Goal: Task Accomplishment & Management: Complete application form

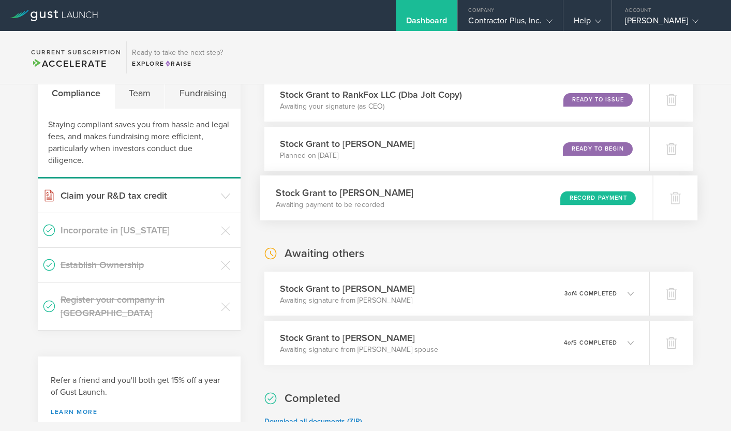
scroll to position [67, 0]
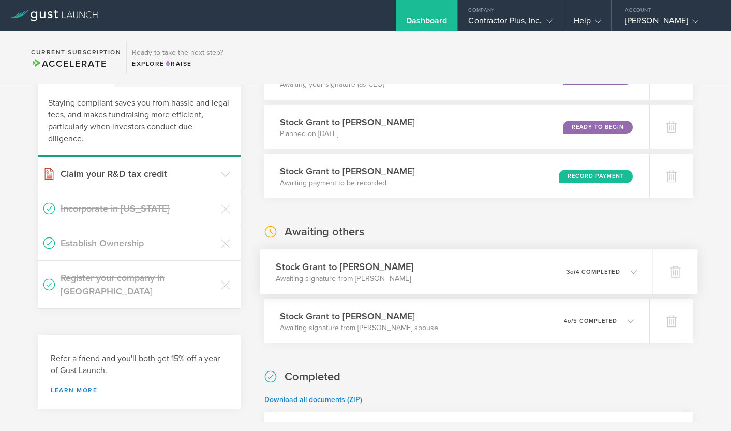
click at [619, 275] on p "3 of 4 completed" at bounding box center [593, 272] width 54 height 6
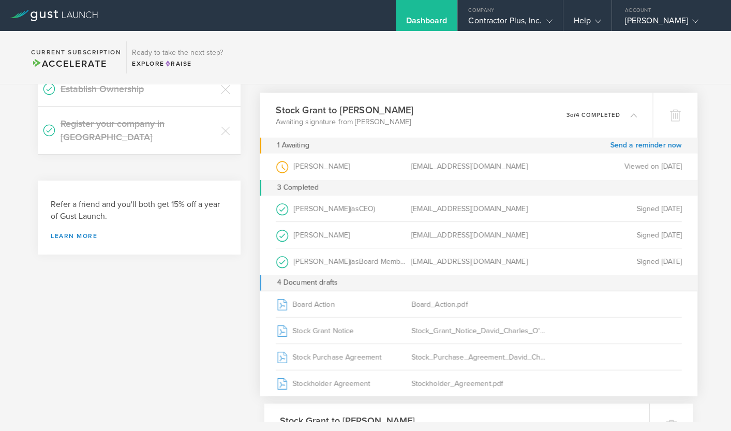
scroll to position [222, 0]
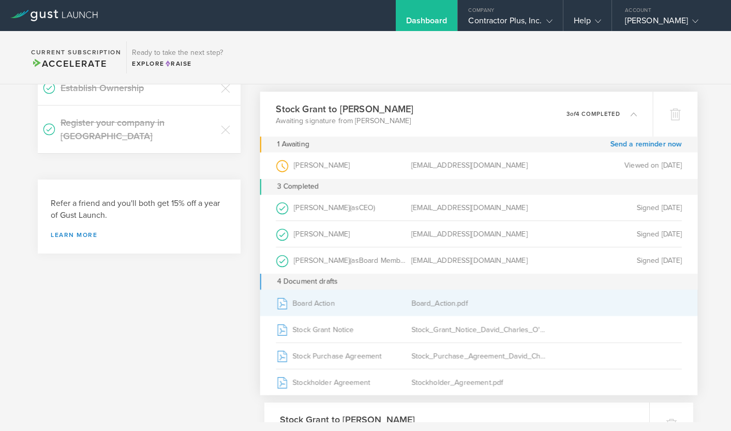
click at [351, 300] on div "Board Action" at bounding box center [344, 303] width 136 height 26
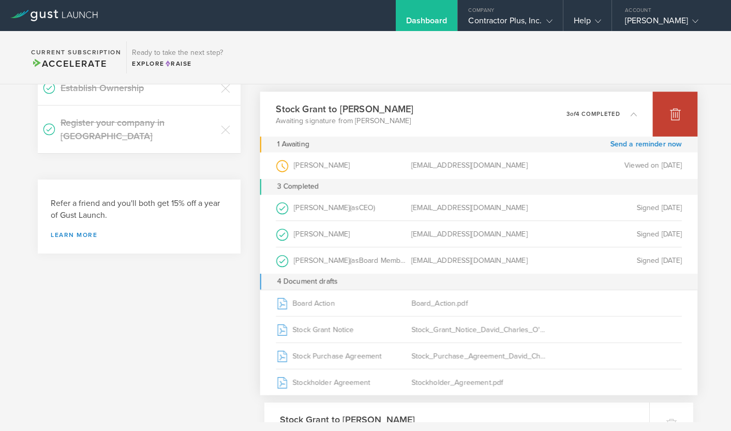
click at [674, 117] on icon at bounding box center [675, 115] width 11 height 10
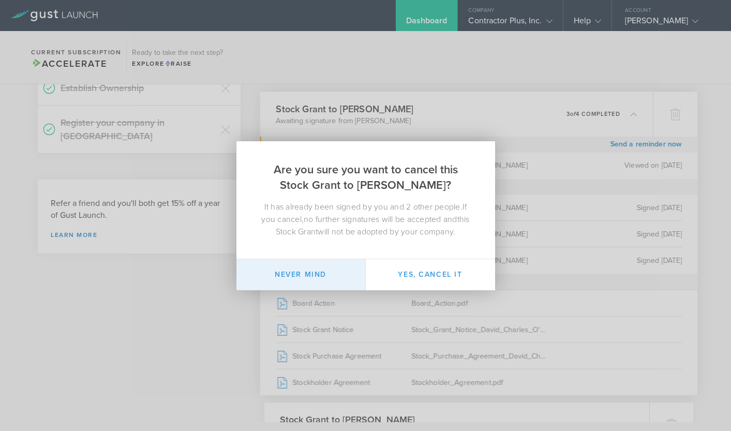
click at [314, 277] on button "Never mind" at bounding box center [300, 274] width 129 height 31
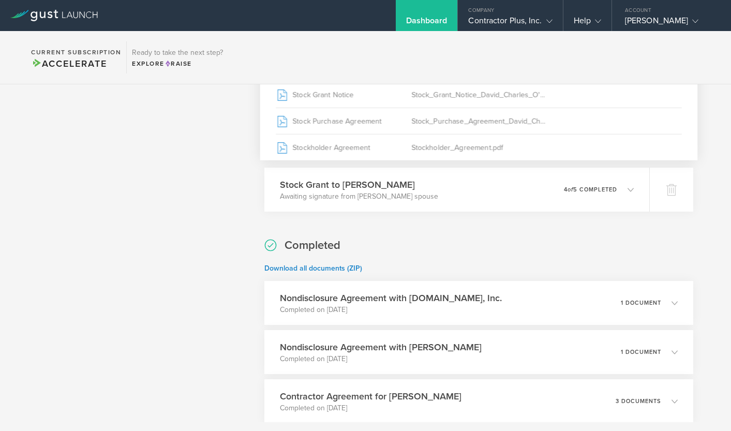
scroll to position [433, 0]
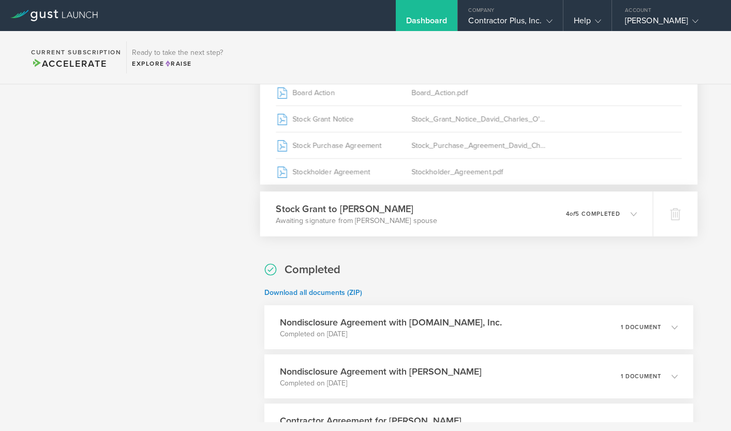
click at [615, 214] on p "4 of 5 completed" at bounding box center [592, 214] width 54 height 6
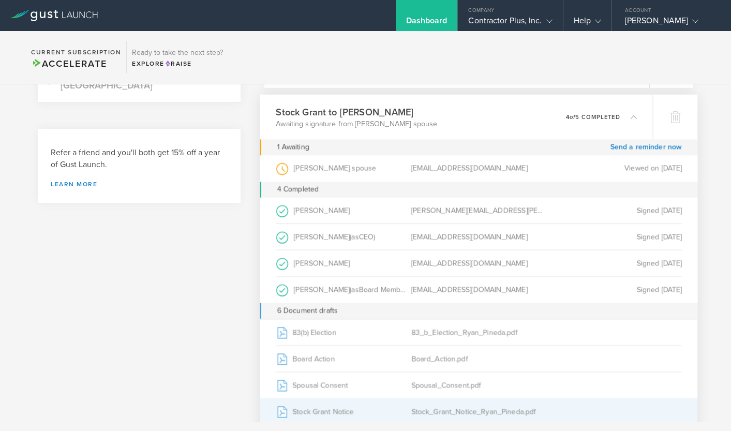
scroll to position [253, 0]
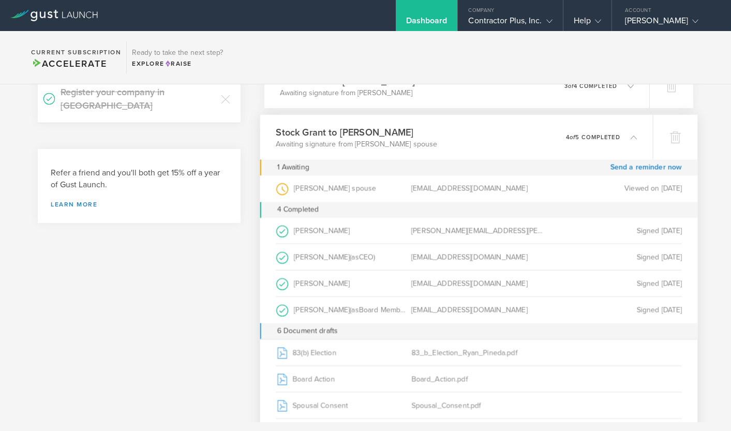
click at [634, 143] on div "0 undeliverable 4 of 5 completed" at bounding box center [600, 137] width 71 height 18
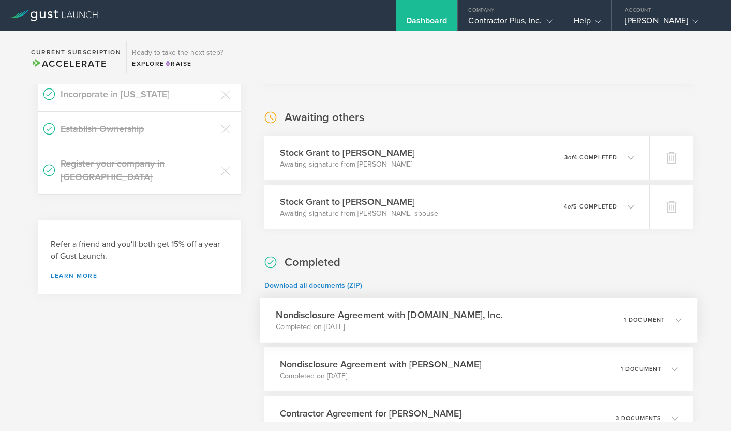
scroll to position [178, 0]
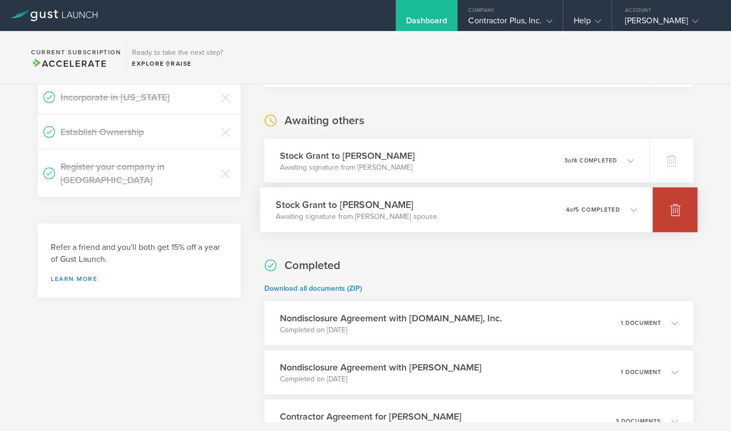
click at [666, 214] on div at bounding box center [675, 209] width 45 height 45
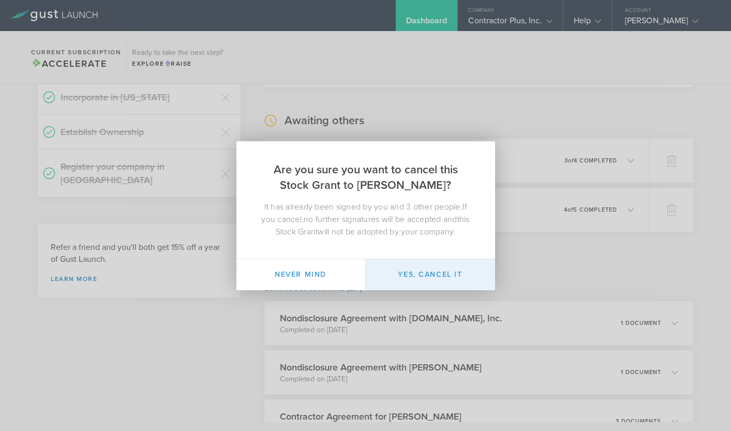
click at [461, 274] on button "Yes, cancel it" at bounding box center [430, 274] width 129 height 31
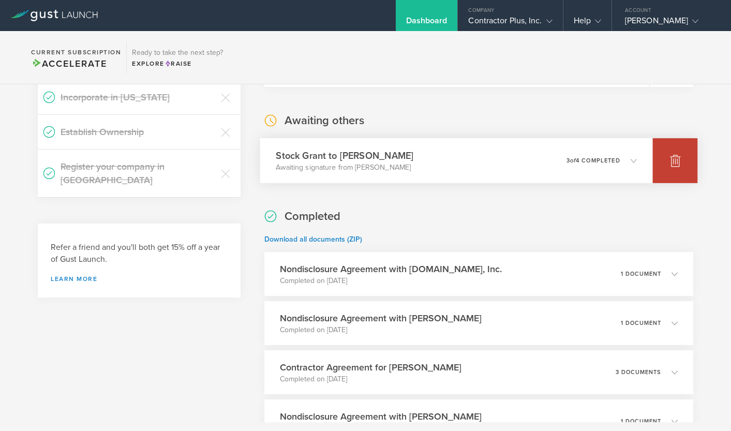
click at [688, 158] on div at bounding box center [675, 160] width 45 height 45
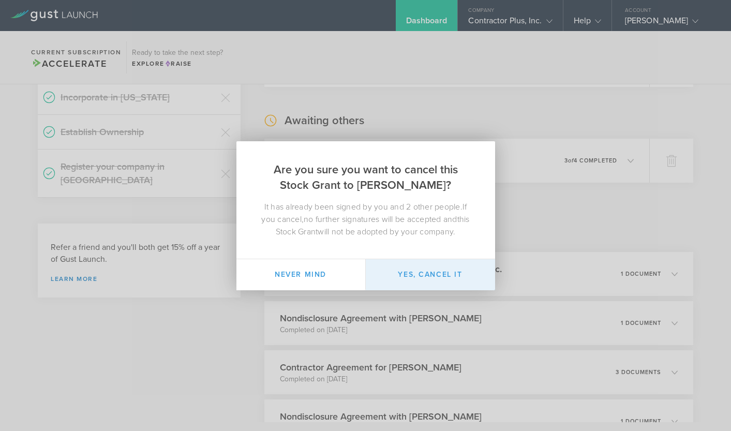
click at [447, 285] on button "Yes, cancel it" at bounding box center [430, 274] width 129 height 31
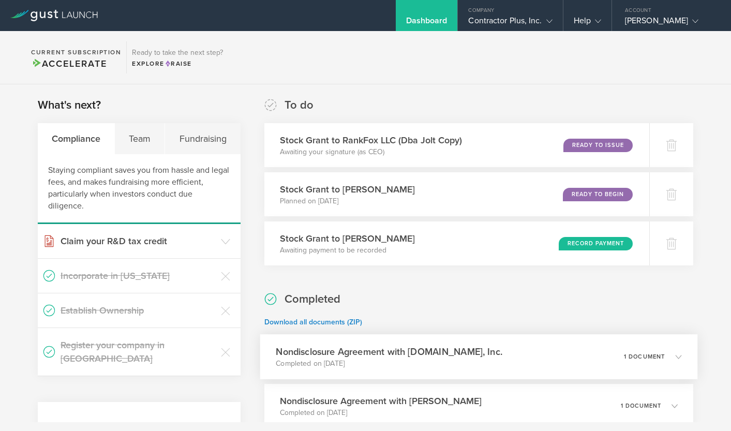
scroll to position [0, 0]
click at [513, 245] on div "Stock Grant to Gerritt Bake Awaiting payment to be recorded Record Payment" at bounding box center [456, 243] width 393 height 45
click at [526, 21] on div "Contractor Plus, Inc." at bounding box center [510, 24] width 84 height 16
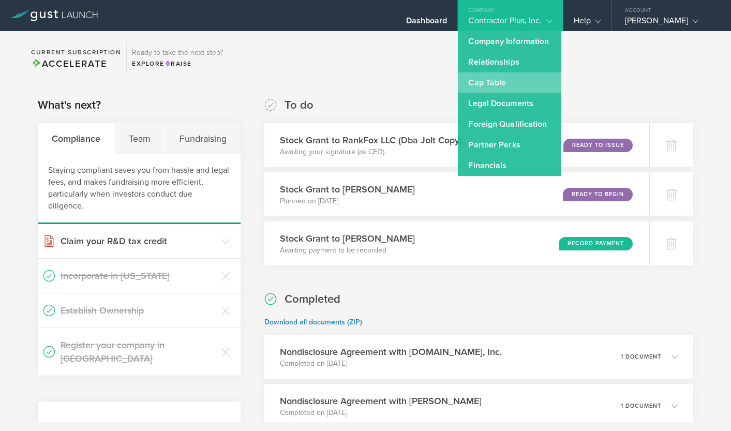
click at [512, 79] on link "Cap Table" at bounding box center [509, 82] width 103 height 21
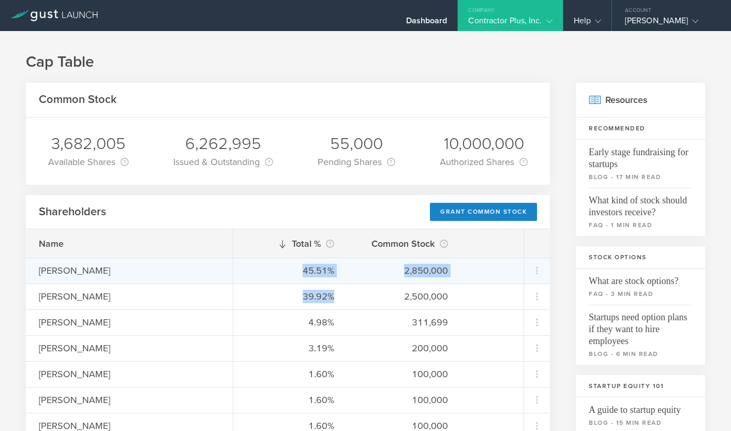
drag, startPoint x: 344, startPoint y: 298, endPoint x: 286, endPoint y: 271, distance: 64.6
click at [286, 271] on div "Total % This is the percentage of each shareholder’s ownership, relative to the…" at bounding box center [378, 412] width 290 height 367
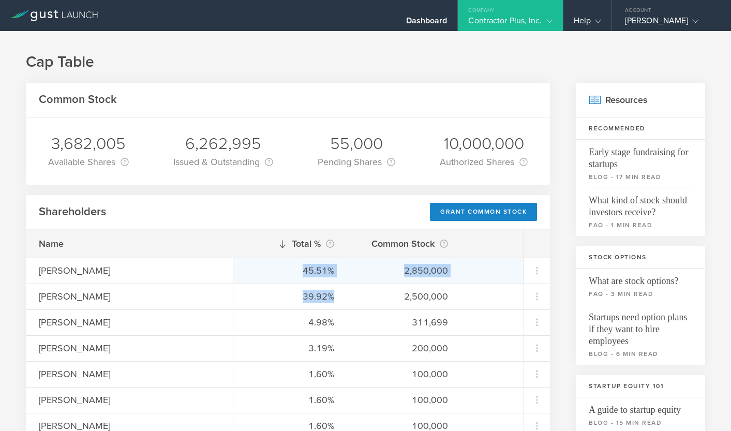
click at [286, 271] on div "45.51%" at bounding box center [290, 270] width 88 height 13
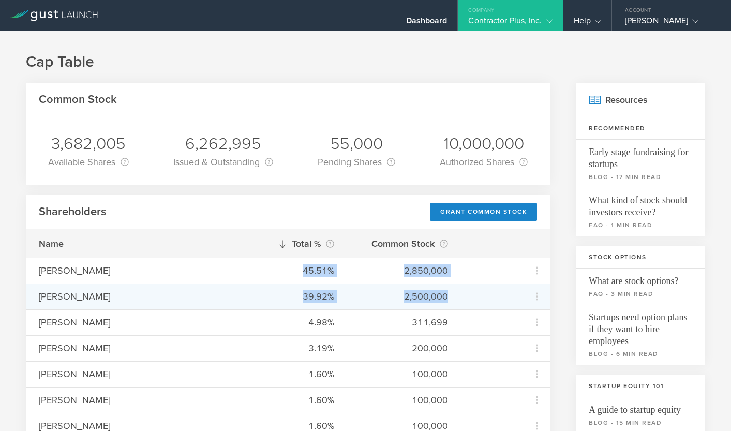
drag, startPoint x: 286, startPoint y: 271, endPoint x: 359, endPoint y: 300, distance: 79.0
click at [360, 301] on div "Total % This is the percentage of each shareholder’s ownership, relative to the…" at bounding box center [378, 412] width 290 height 367
click at [359, 300] on div "39.92% 2,500,000" at bounding box center [378, 297] width 290 height 26
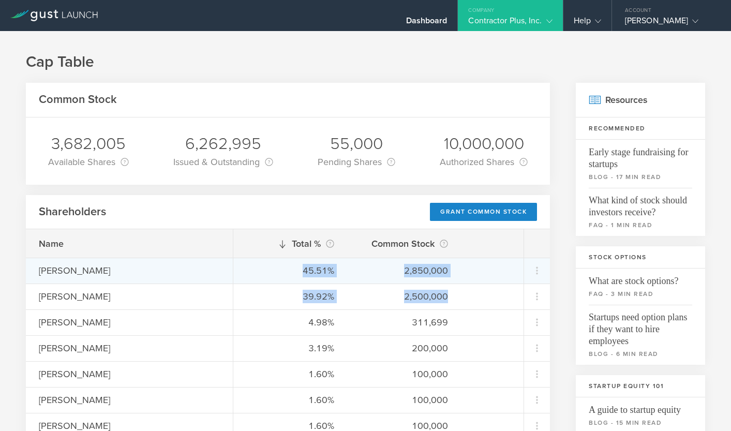
drag, startPoint x: 359, startPoint y: 300, endPoint x: 291, endPoint y: 263, distance: 77.5
click at [291, 263] on div "Total % This is the percentage of each shareholder’s ownership, relative to the…" at bounding box center [378, 412] width 290 height 367
click at [291, 263] on div "45.51% 2,850,000" at bounding box center [378, 271] width 290 height 26
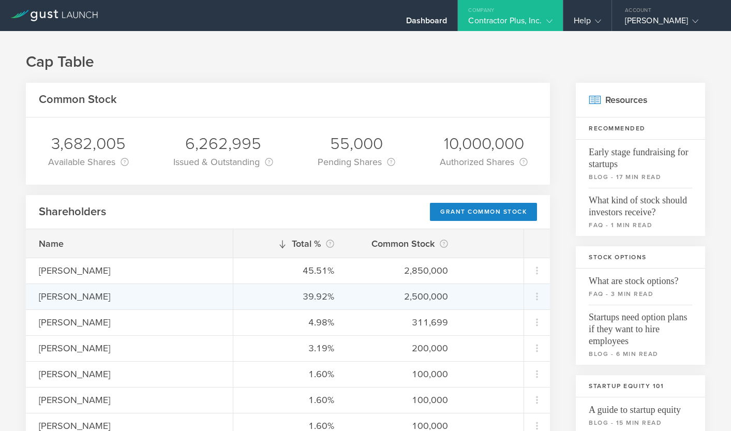
click at [299, 300] on div "39.92%" at bounding box center [290, 296] width 88 height 13
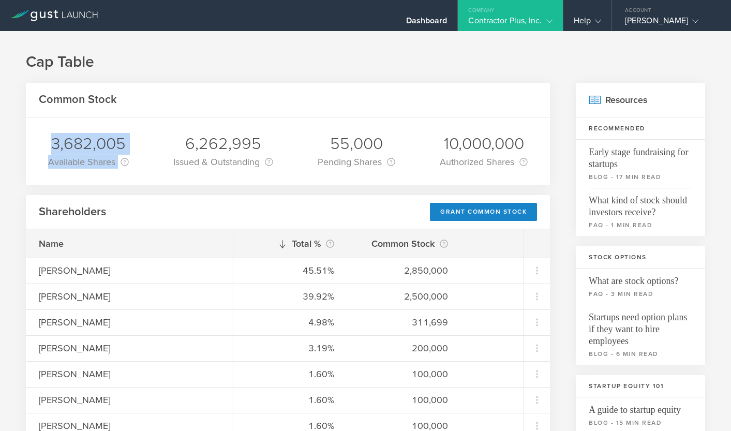
drag, startPoint x: 51, startPoint y: 140, endPoint x: 130, endPoint y: 161, distance: 82.4
click at [130, 161] on div "3,682,005 Available Shares This is the number of shares that the company has av…" at bounding box center [88, 150] width 96 height 67
drag, startPoint x: 130, startPoint y: 161, endPoint x: 33, endPoint y: 137, distance: 100.3
click at [35, 136] on div "3,682,005 Available Shares This is the number of shares that the company has av…" at bounding box center [288, 150] width 524 height 67
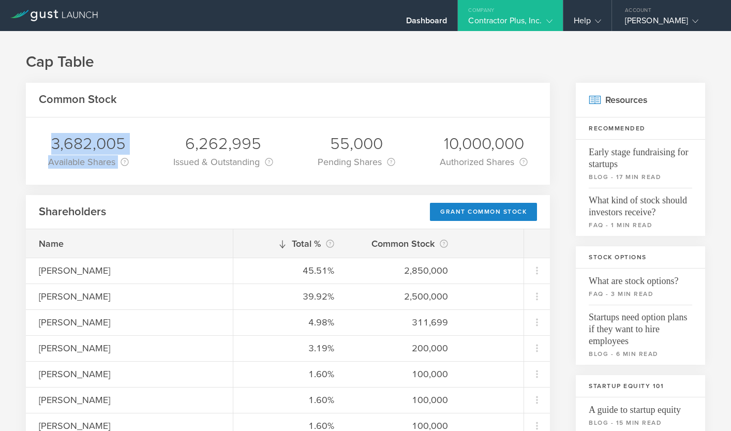
click at [33, 137] on div "3,682,005 Available Shares This is the number of shares that the company has av…" at bounding box center [288, 150] width 524 height 67
click at [438, 21] on div "Dashboard" at bounding box center [426, 24] width 41 height 16
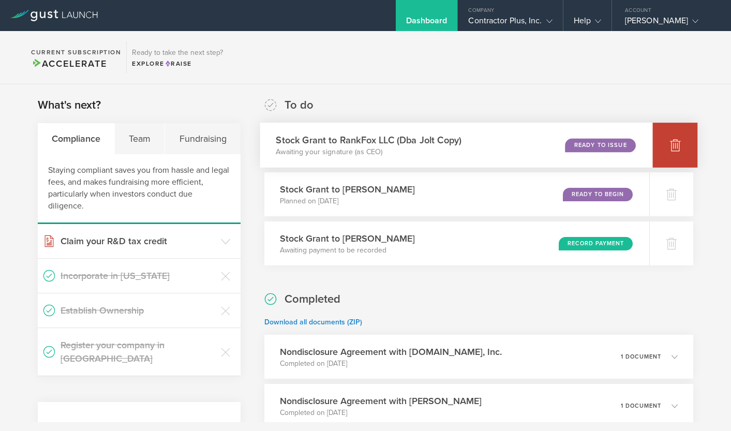
click at [667, 140] on div at bounding box center [675, 145] width 45 height 45
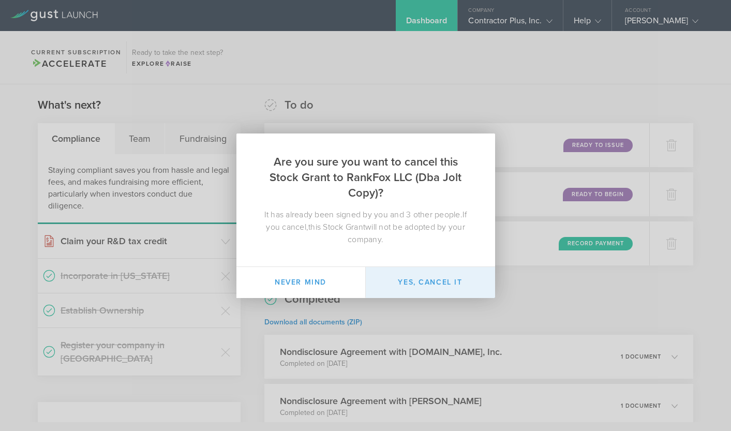
click at [438, 284] on button "Yes, cancel it" at bounding box center [430, 282] width 129 height 31
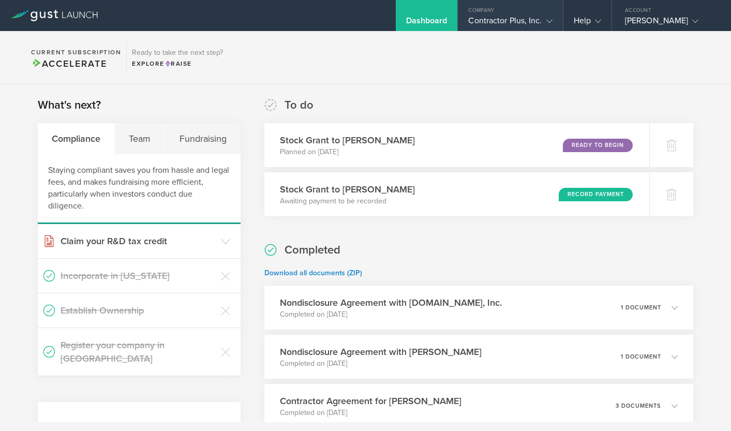
click at [517, 20] on div "Contractor Plus, Inc." at bounding box center [510, 24] width 84 height 16
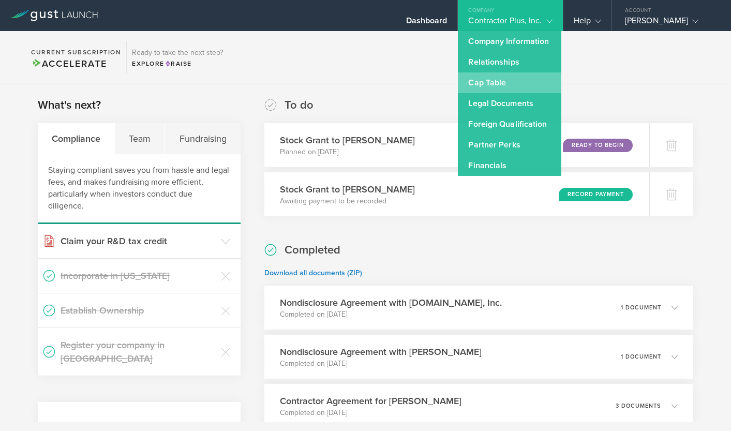
click at [524, 90] on link "Cap Table" at bounding box center [509, 82] width 103 height 21
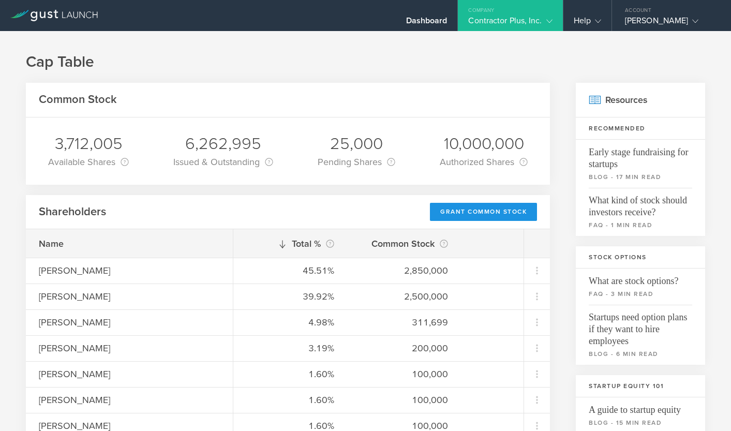
click at [498, 214] on div "Grant Common Stock" at bounding box center [483, 212] width 107 height 18
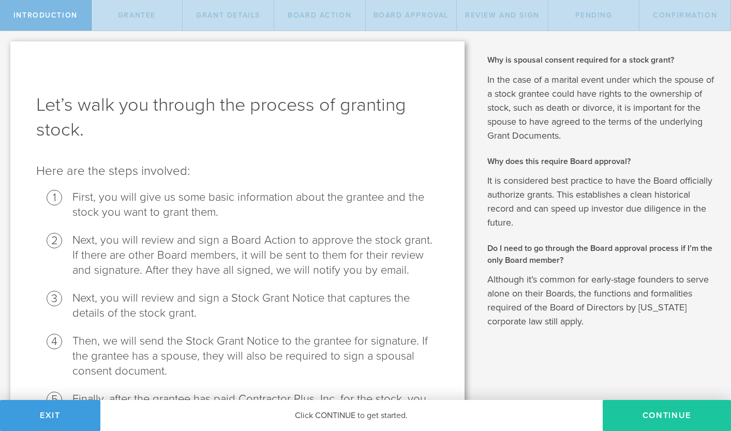
click at [639, 412] on button "Continue" at bounding box center [667, 415] width 128 height 31
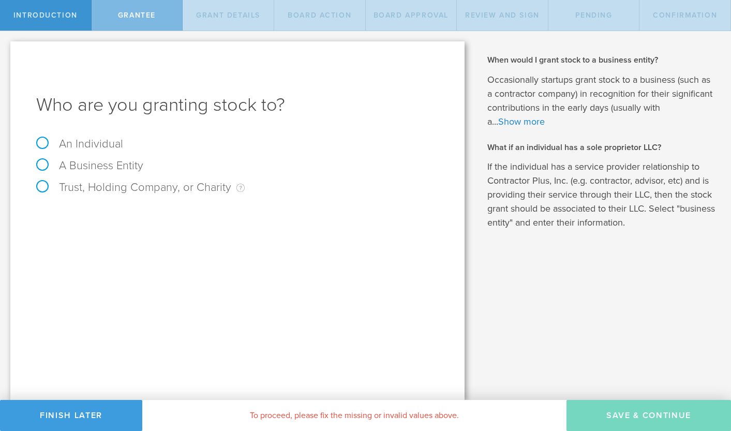
click at [87, 145] on label "An Individual" at bounding box center [79, 143] width 87 height 13
click at [7, 48] on input "An Individual" at bounding box center [3, 39] width 7 height 17
radio input "true"
type input "Amanda Petersen"
type input "a"
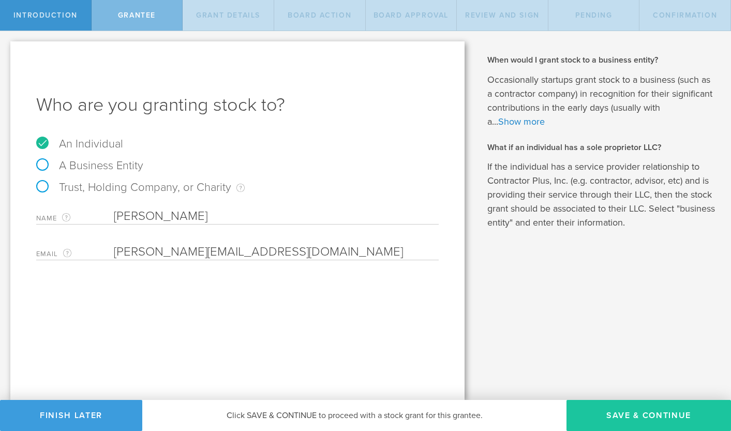
click at [617, 413] on button "Save & Continue" at bounding box center [648, 415] width 165 height 31
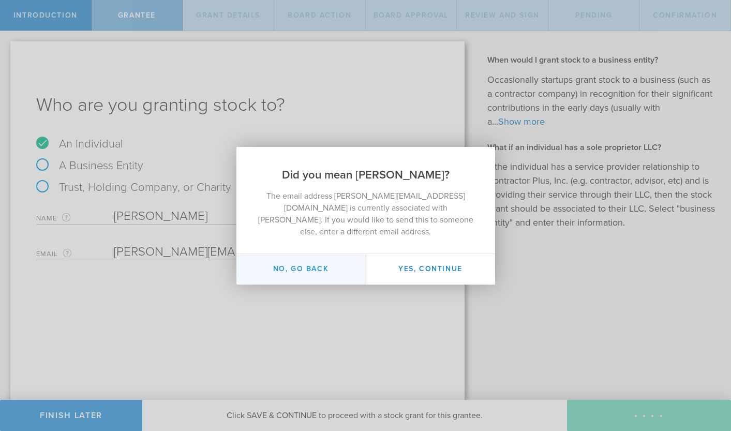
click at [322, 274] on button "No, go back" at bounding box center [300, 269] width 129 height 31
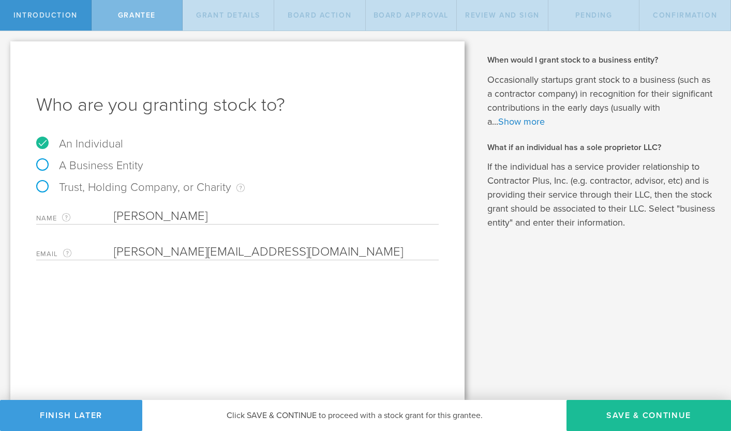
click at [317, 258] on input "amanda.petersen003@gmail.com" at bounding box center [274, 252] width 320 height 16
click at [156, 244] on div "Email The email address of the person that you are granting stock to. amanda.pe…" at bounding box center [237, 249] width 402 height 21
click at [154, 249] on input "amanda.petersen003@gmail.com" at bounding box center [274, 252] width 320 height 16
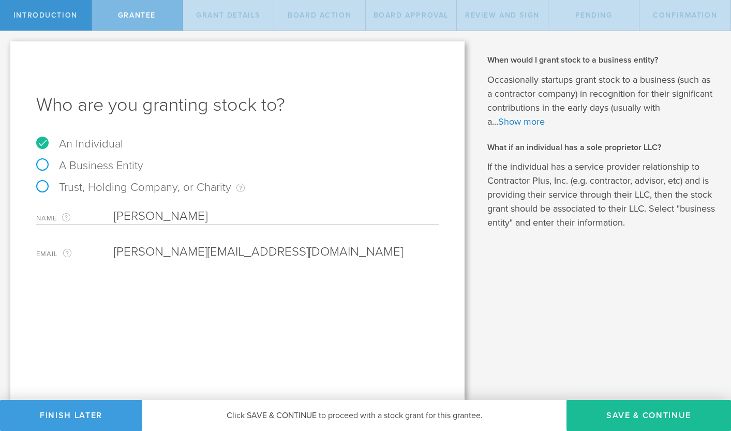
paste input "petersen.amandak"
type input "petersen.amandak@gmail.com"
click at [317, 300] on div "Who are you granting stock to? An Individual A Business Entity Trust, Holding C…" at bounding box center [237, 220] width 454 height 359
click at [619, 412] on button "Save & Continue" at bounding box center [648, 415] width 165 height 31
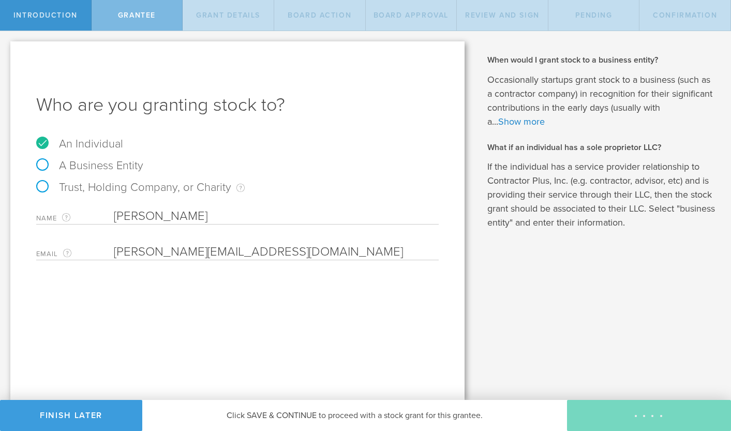
type input "48"
type input "12"
select select "none"
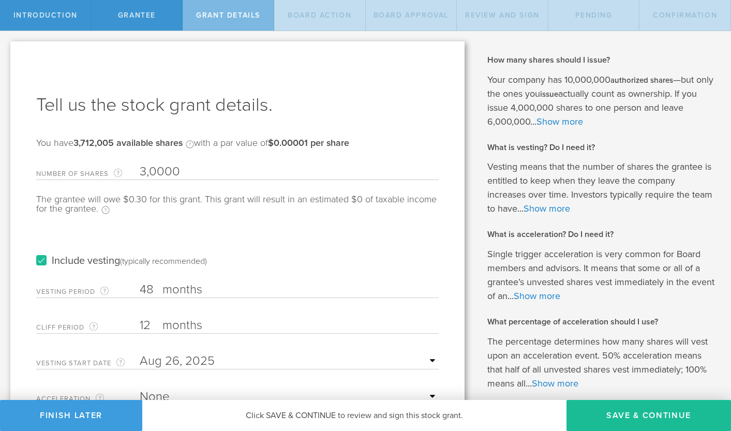
type input "30,000"
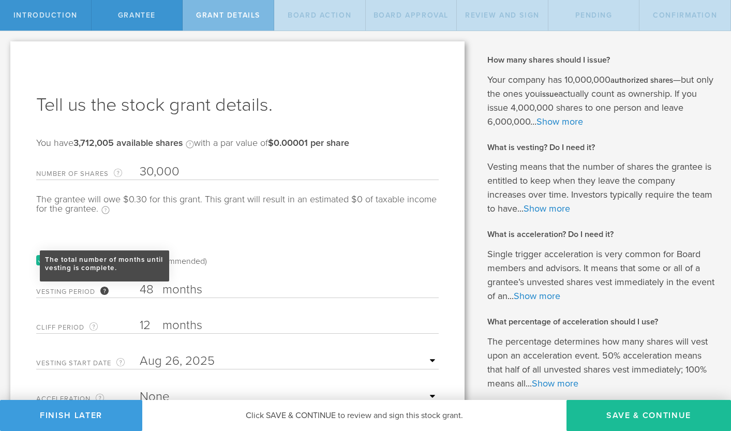
click at [63, 267] on div "The total number of months until vesting is complete." at bounding box center [104, 264] width 119 height 17
click at [140, 282] on input "48" at bounding box center [289, 290] width 299 height 16
click at [53, 259] on div "The total number of months until vesting is complete." at bounding box center [104, 264] width 119 height 17
click at [140, 282] on input "48" at bounding box center [289, 290] width 299 height 16
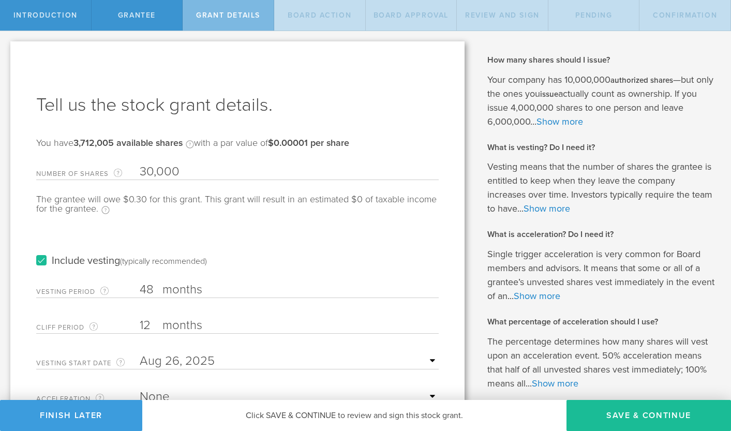
click at [23, 256] on div "Tell us the stock grant details. You have 3,712,005 available shares Available …" at bounding box center [237, 289] width 454 height 497
click at [48, 261] on label "Include vesting (typically recommended)" at bounding box center [121, 261] width 171 height 11
click at [0, 0] on input "Include vesting (typically recommended)" at bounding box center [0, 0] width 0 height 0
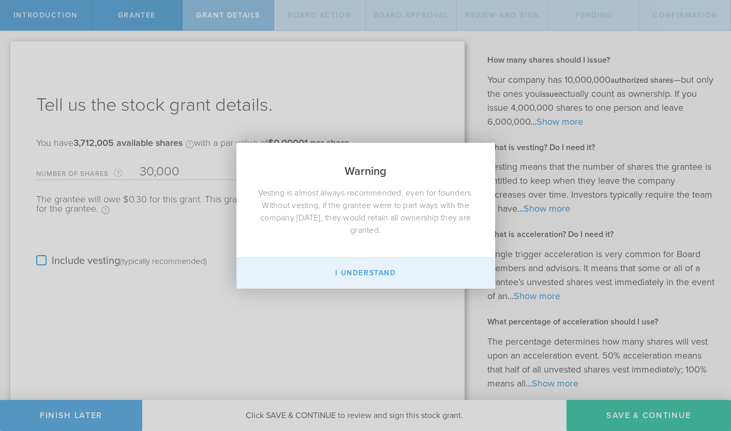
click at [400, 271] on button "I Understand" at bounding box center [365, 273] width 259 height 31
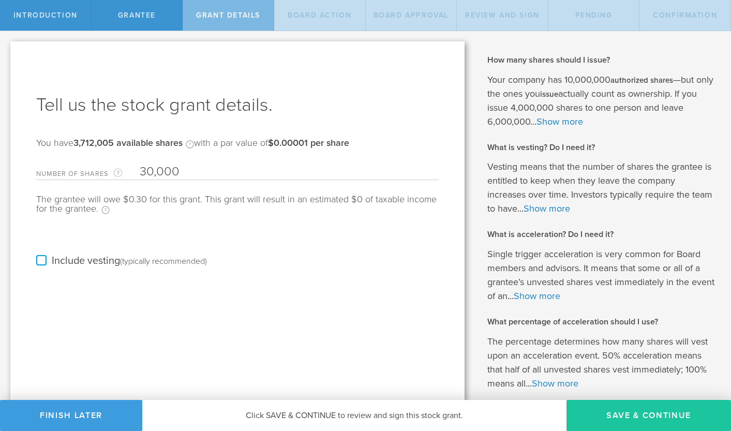
click at [640, 414] on button "Save & Continue" at bounding box center [648, 415] width 165 height 31
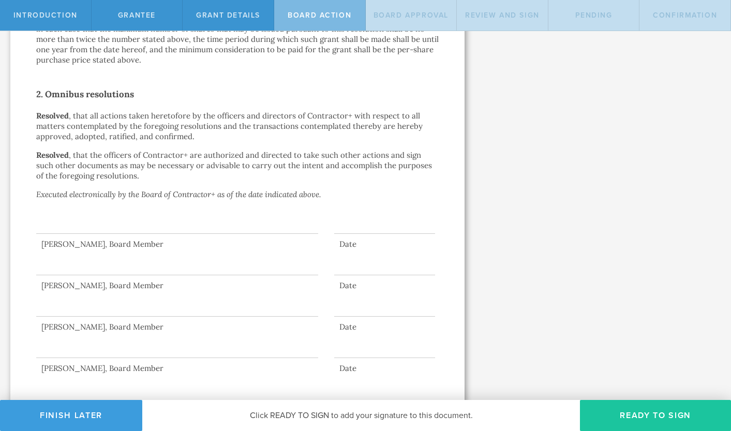
click at [641, 416] on button "Ready to Sign" at bounding box center [655, 415] width 151 height 31
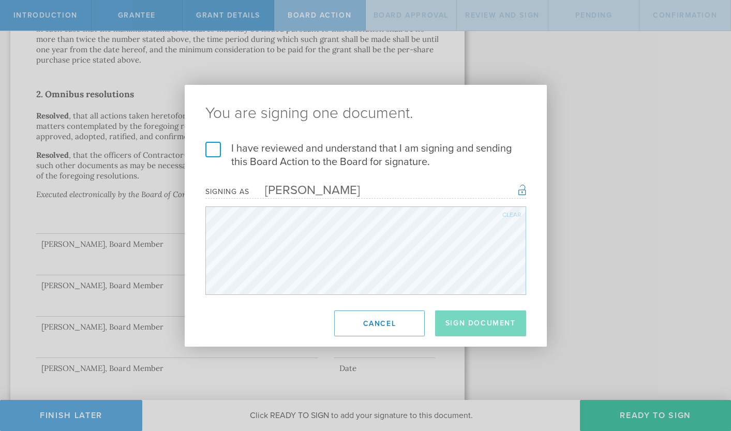
click at [266, 159] on label "I have reviewed and understand that I am signing and sending this Board Action …" at bounding box center [365, 155] width 321 height 27
click at [0, 0] on input "I have reviewed and understand that I am signing and sending this Board Action …" at bounding box center [0, 0] width 0 height 0
click at [496, 311] on button "Sign Document" at bounding box center [480, 323] width 91 height 26
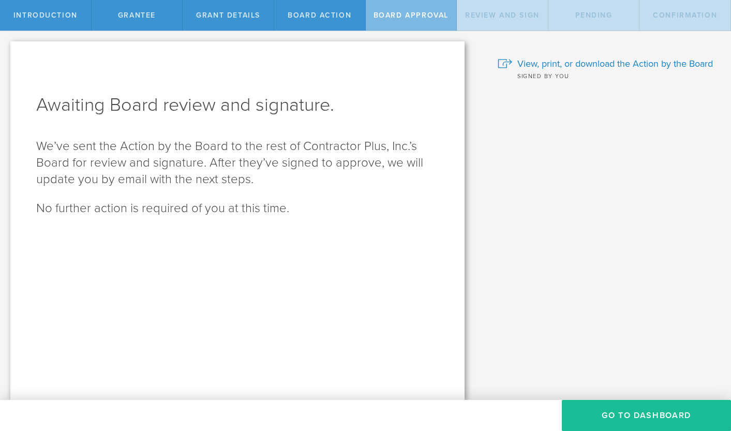
drag, startPoint x: 630, startPoint y: 425, endPoint x: 536, endPoint y: 303, distance: 154.2
click at [536, 31] on div "Introduction Grantee Grant Details Board Action Board Approval Review and Sign …" at bounding box center [365, 15] width 731 height 31
click at [615, 420] on button "Go To Dashboard" at bounding box center [646, 415] width 169 height 31
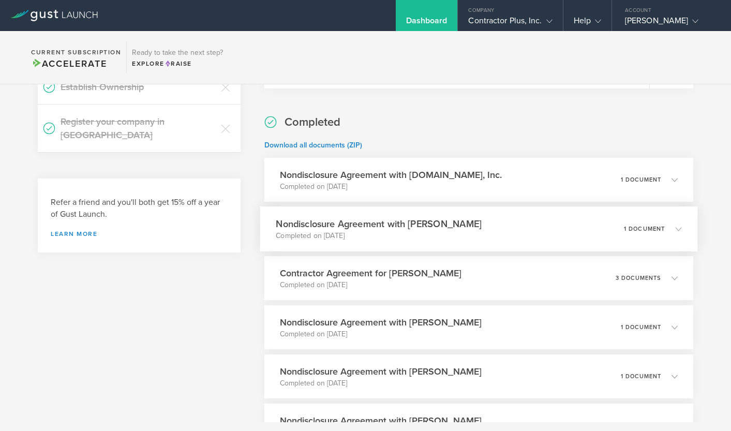
scroll to position [228, 0]
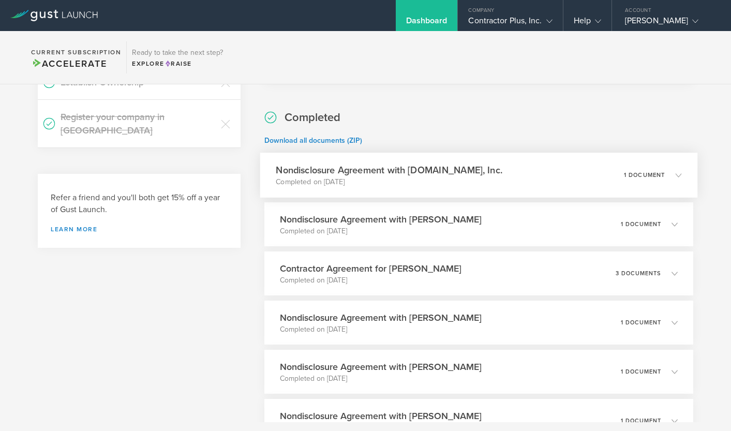
click at [461, 176] on h3 "Nondisclosure Agreement with [DOMAIN_NAME], Inc." at bounding box center [389, 170] width 227 height 14
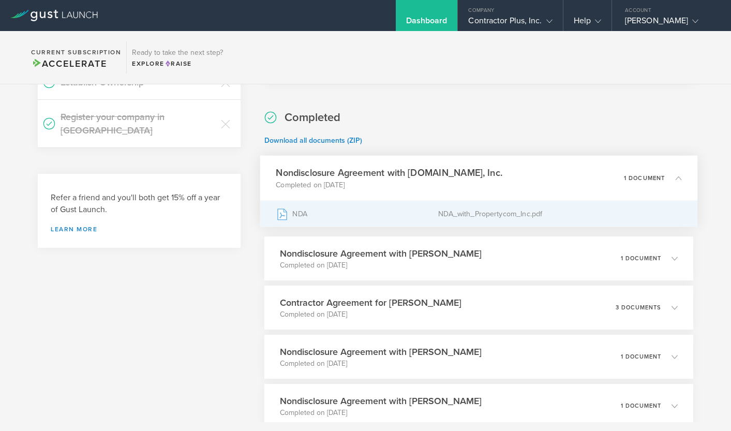
click at [443, 212] on div "NDA_with_Propertycom_Inc.pdf" at bounding box center [560, 214] width 244 height 26
